Goal: Information Seeking & Learning: Learn about a topic

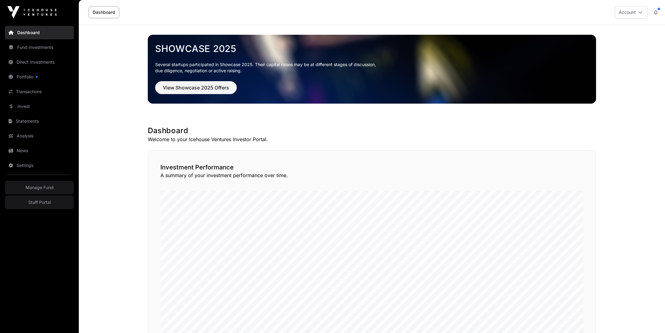
click at [33, 110] on link "Invest" at bounding box center [39, 107] width 69 height 14
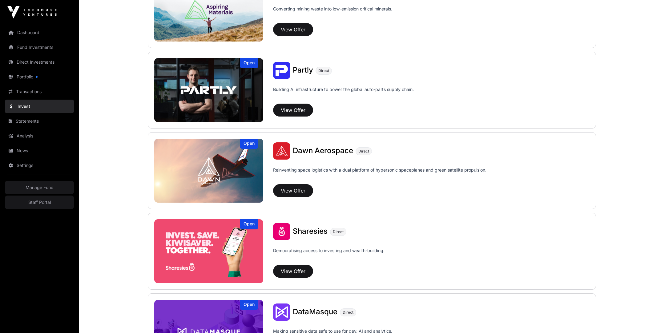
scroll to position [410, 0]
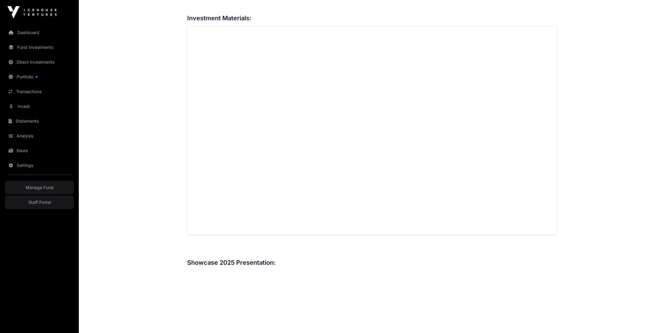
scroll to position [409, 0]
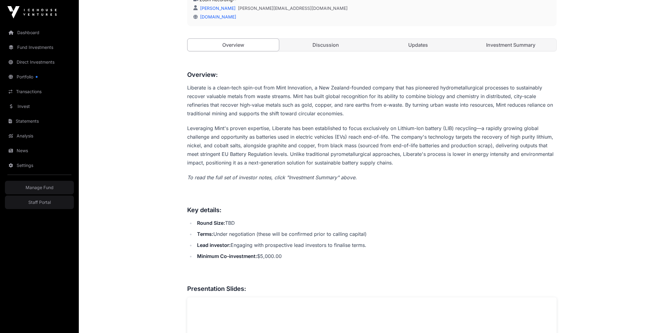
scroll to position [218, 0]
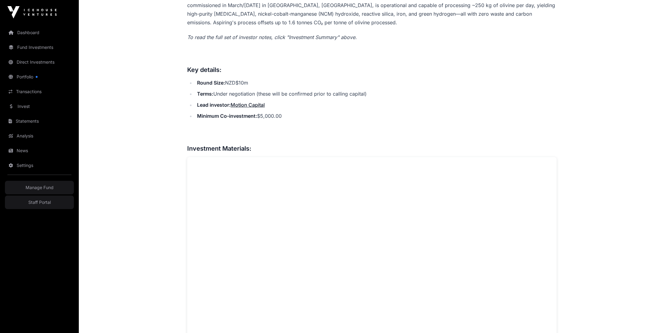
scroll to position [439, 0]
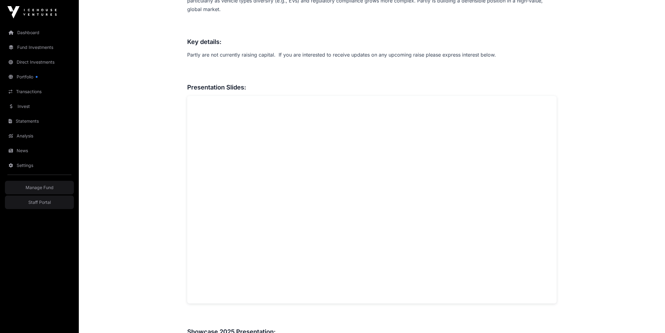
scroll to position [458, 0]
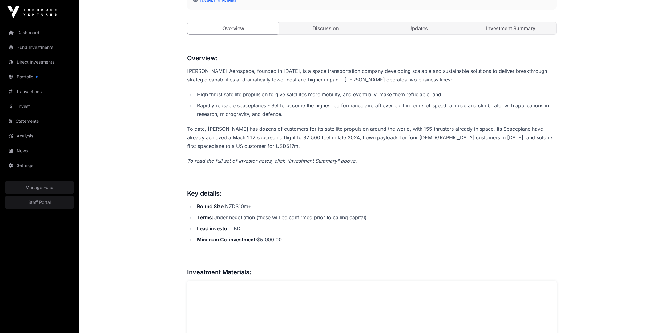
scroll to position [232, 0]
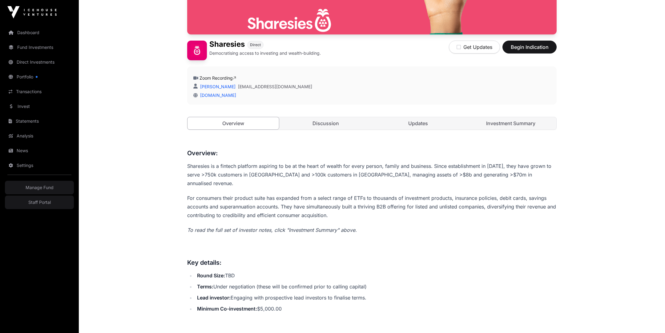
scroll to position [8, 0]
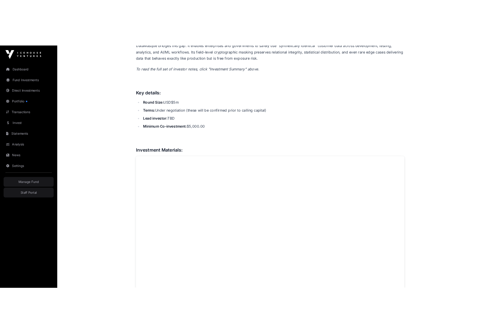
scroll to position [154, 0]
